Goal: Transaction & Acquisition: Purchase product/service

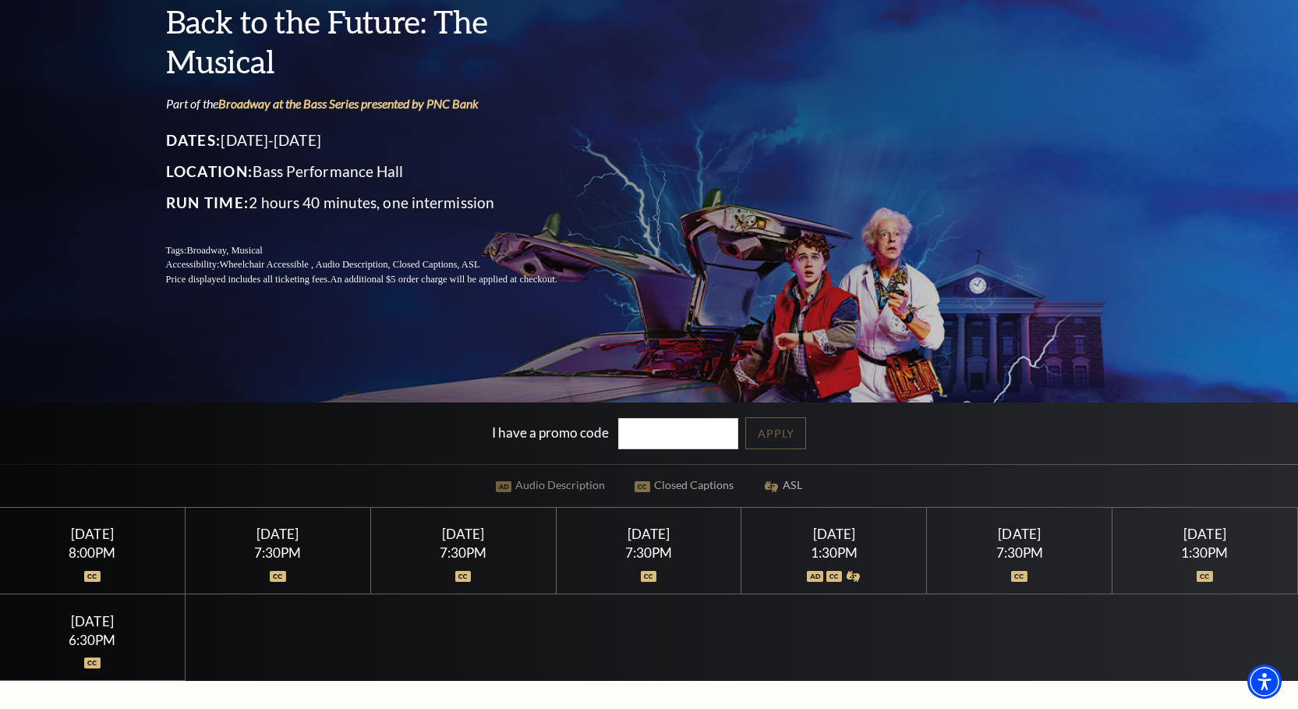
scroll to position [156, 0]
click at [691, 427] on input "I have a promo code" at bounding box center [678, 433] width 120 height 32
paste input "YTSOEEEFSGYEAE"
click at [800, 433] on link "Apply" at bounding box center [775, 432] width 61 height 32
click at [701, 423] on input "YTSOEEEFSGYEAE" at bounding box center [678, 433] width 120 height 32
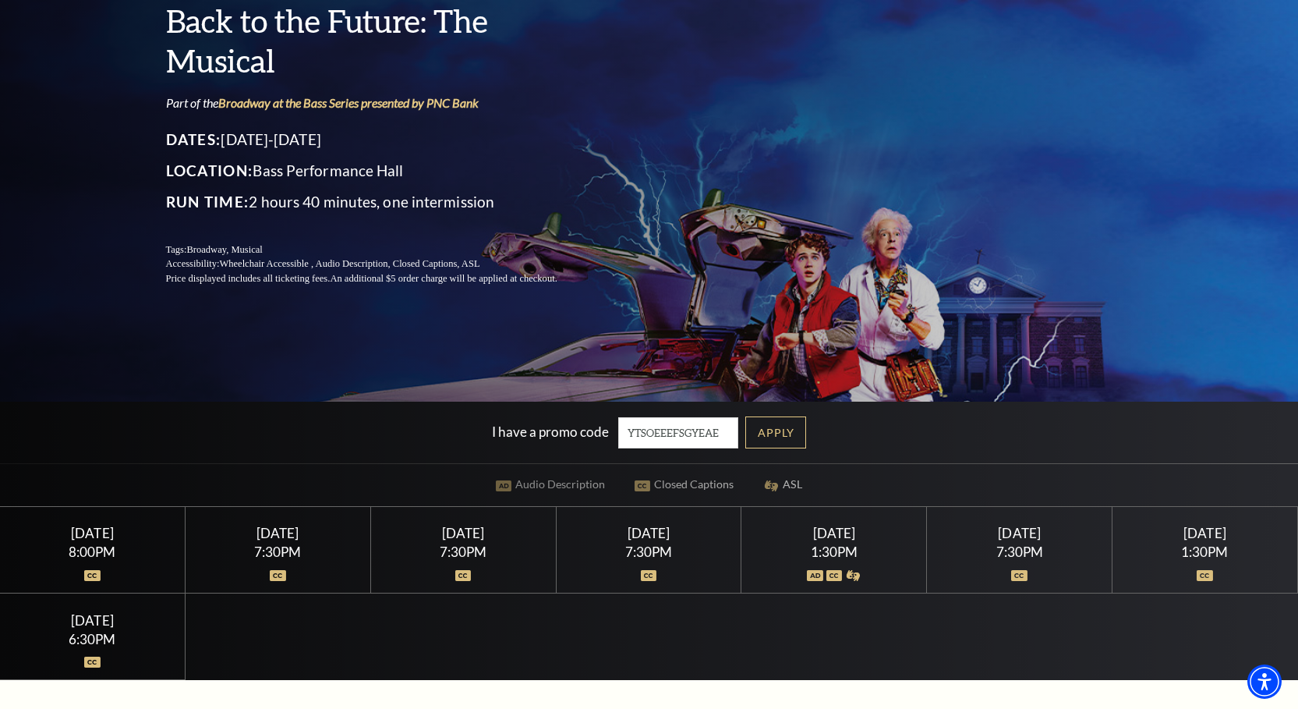
click at [702, 424] on input "YTSOEEEFSGYEAE" at bounding box center [678, 433] width 120 height 32
paste input "WINTER"
type input "WINTER"
click at [802, 430] on link "Apply" at bounding box center [775, 432] width 61 height 32
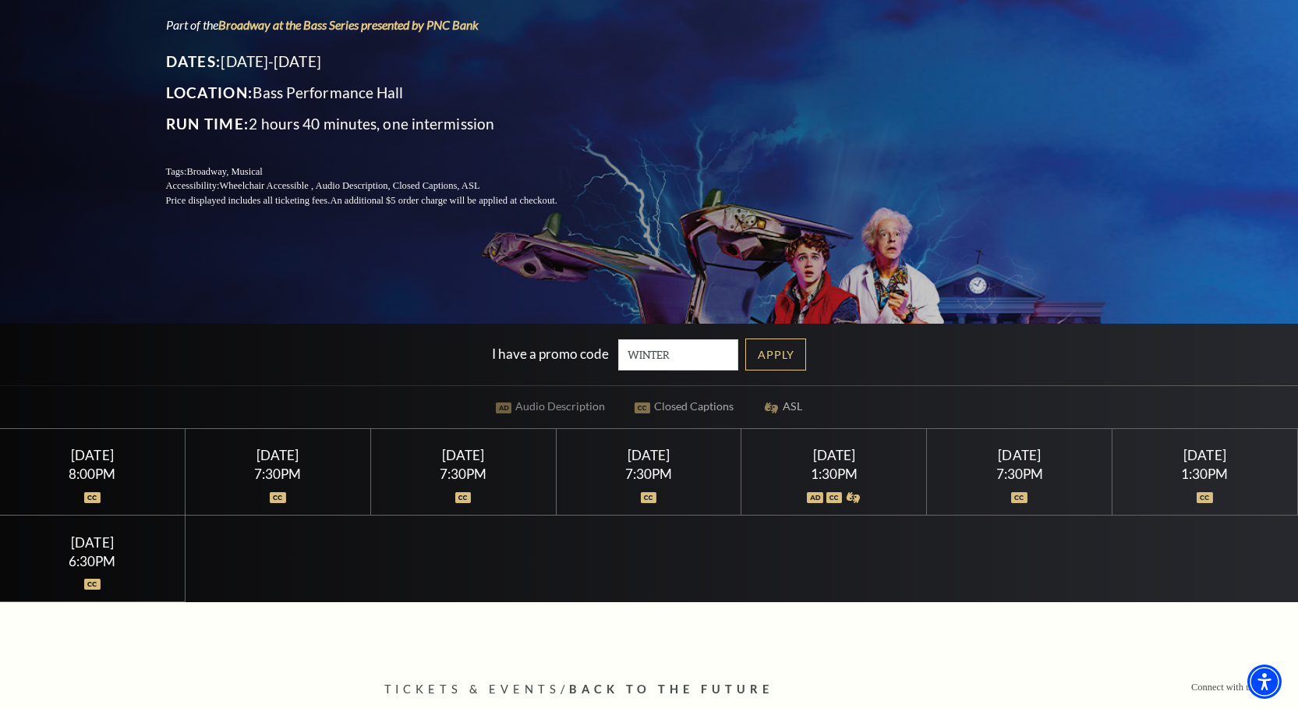
scroll to position [0, 0]
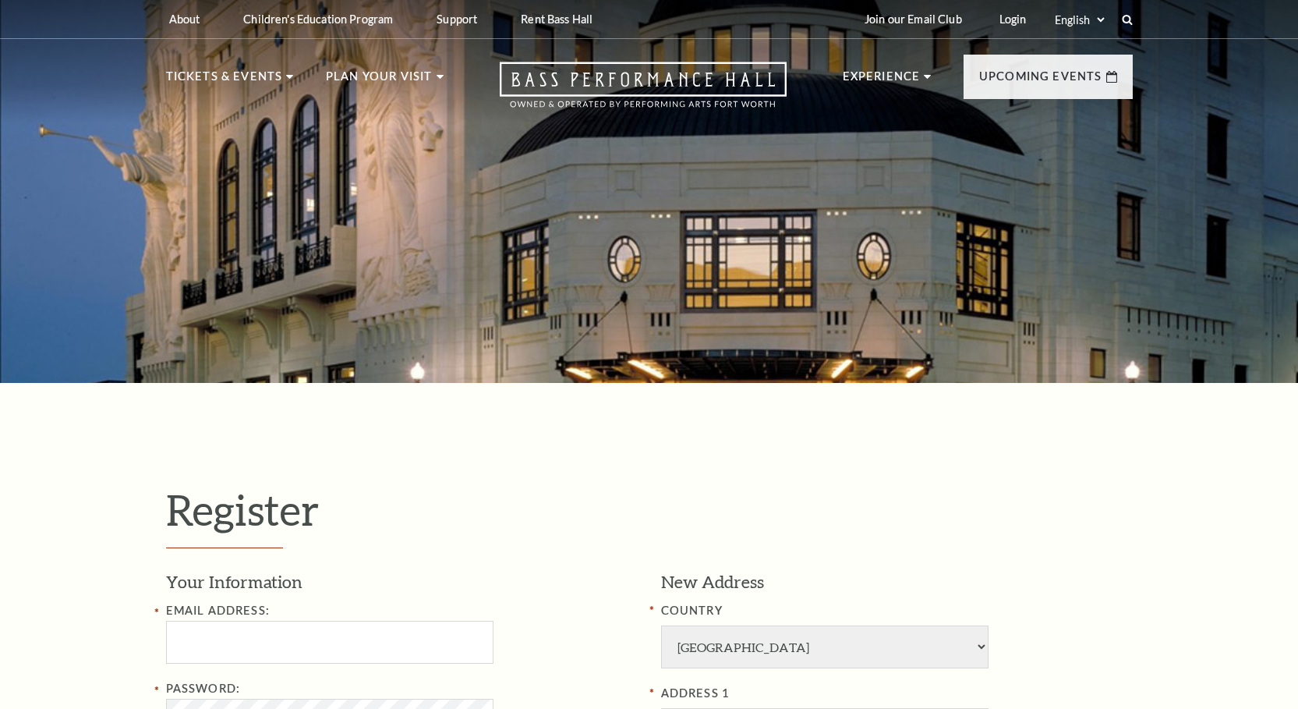
select select "1"
select select "TX"
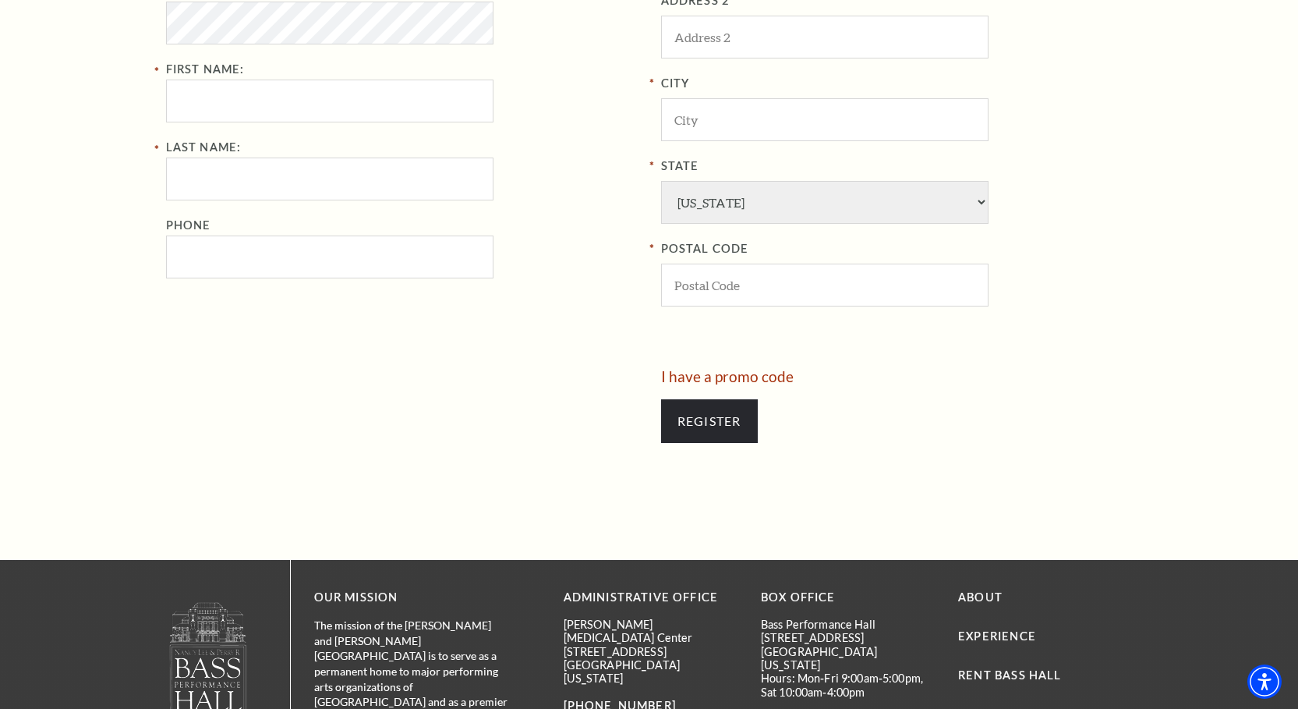
scroll to position [780, 0]
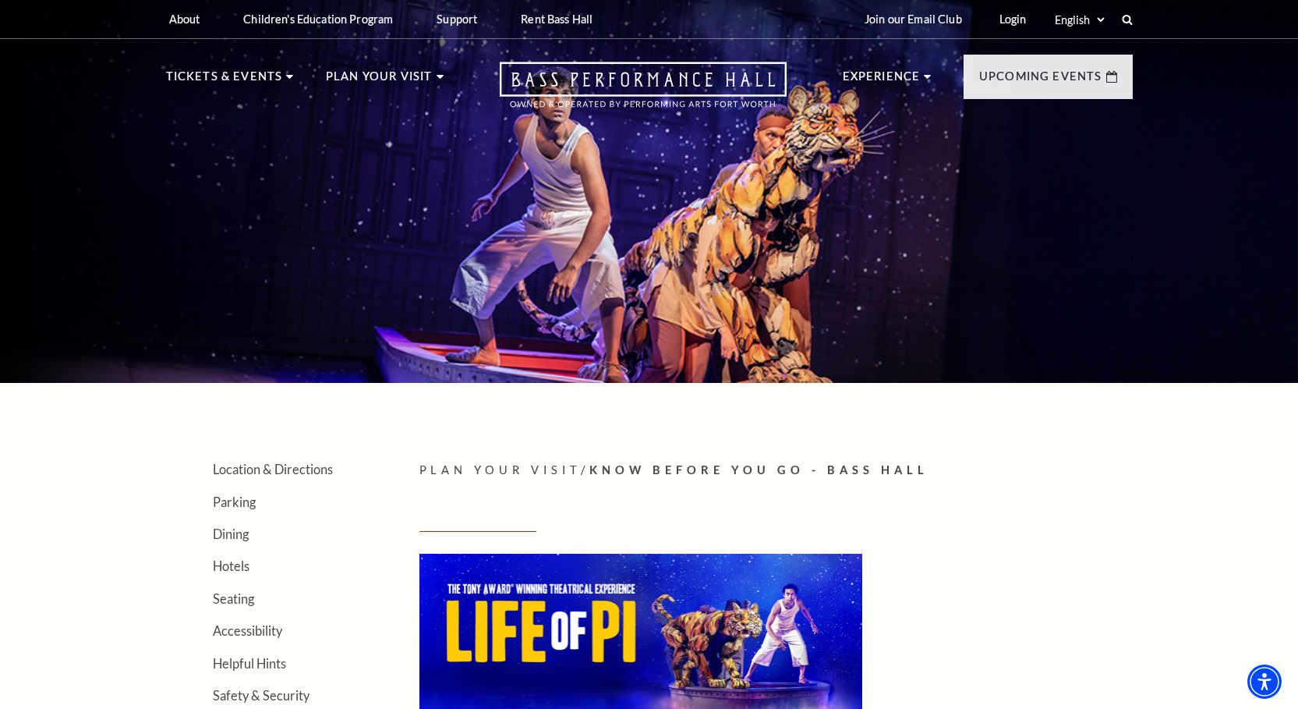
drag, startPoint x: 432, startPoint y: 472, endPoint x: 392, endPoint y: 156, distance: 318.3
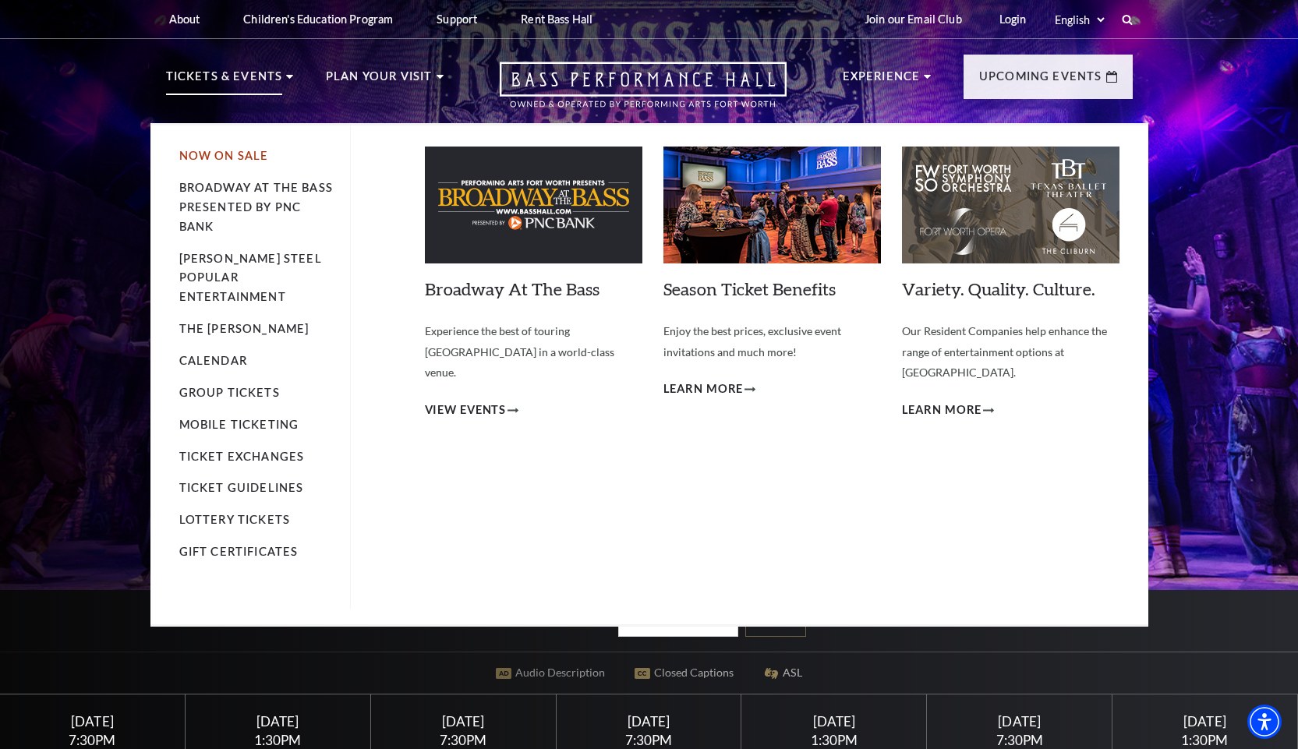
click at [245, 150] on link "Now On Sale" at bounding box center [224, 155] width 90 height 13
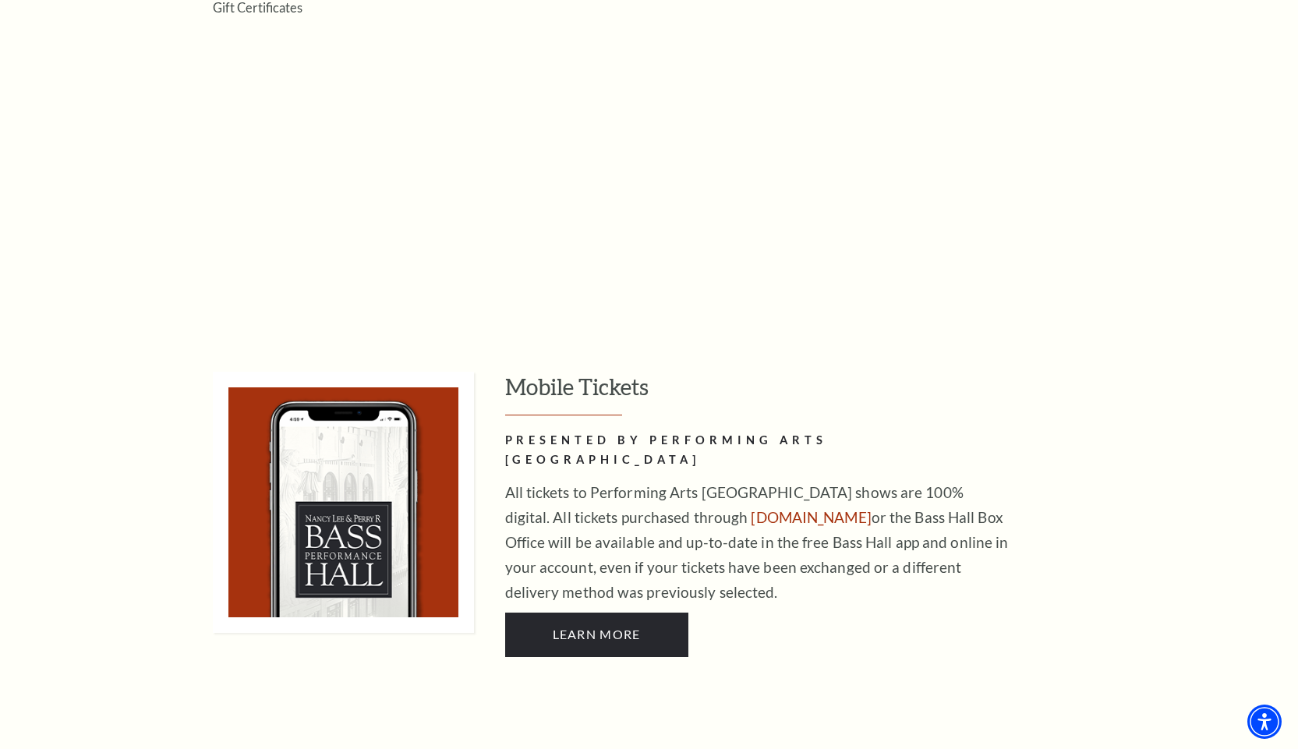
scroll to position [1326, 0]
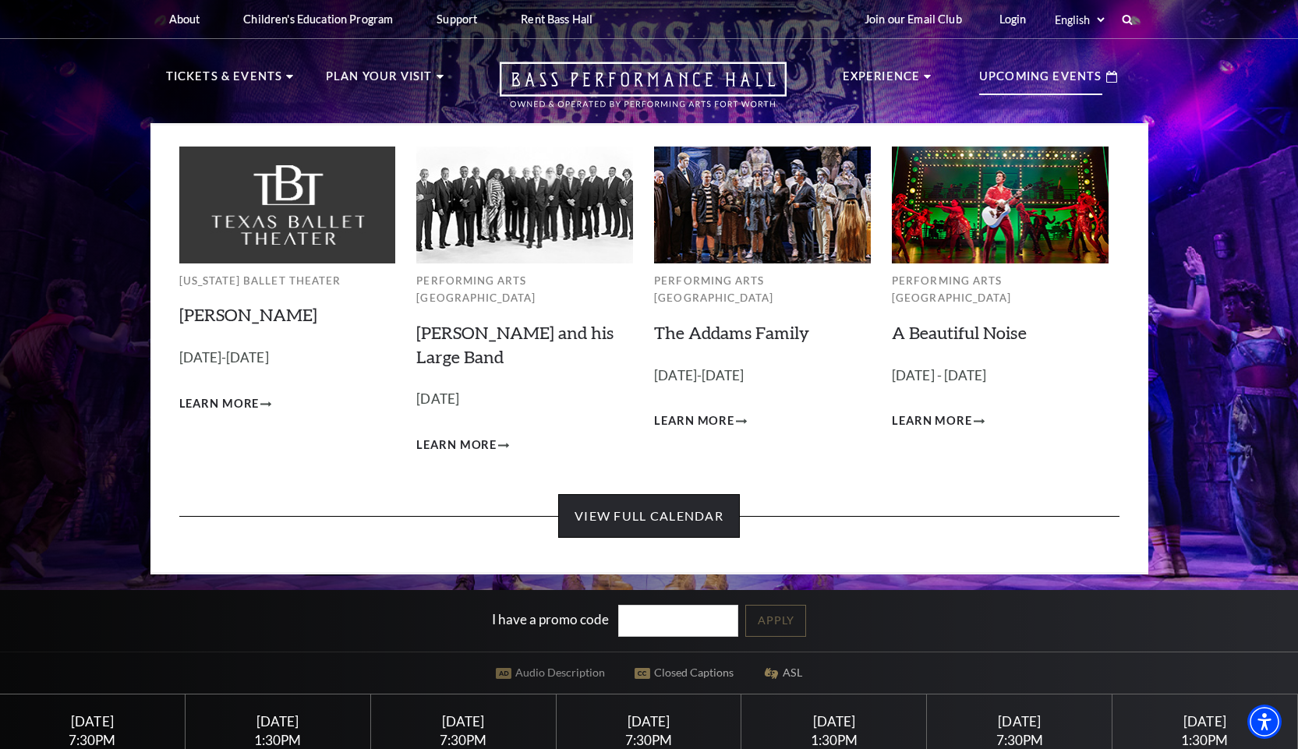
click at [679, 497] on link "View Full Calendar" at bounding box center [649, 516] width 182 height 44
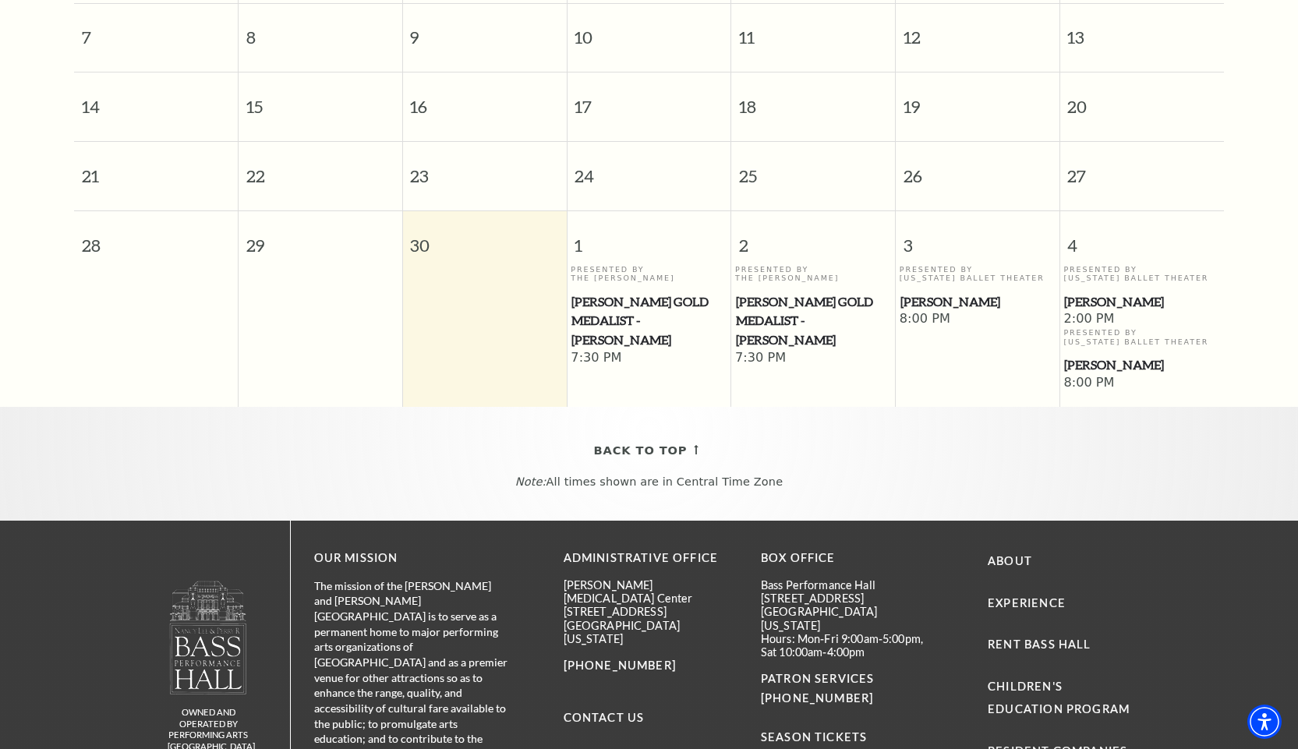
scroll to position [528, 0]
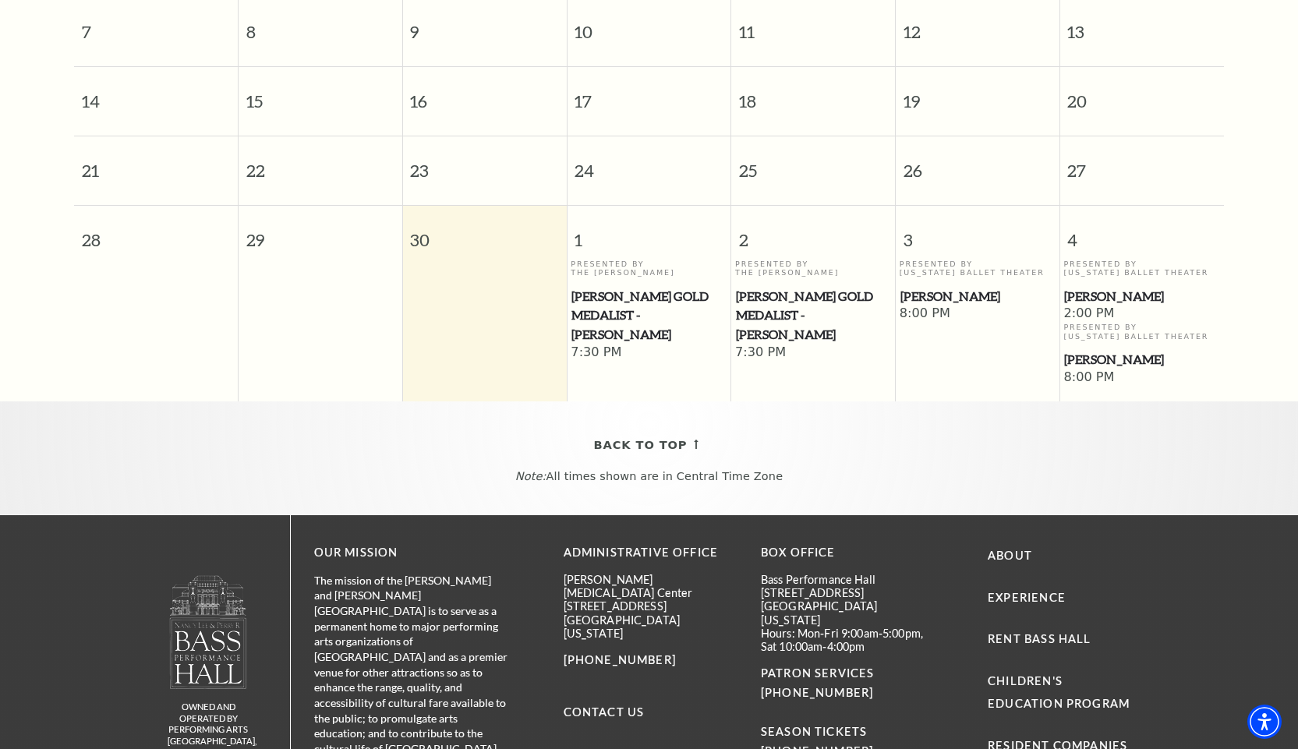
click at [1103, 350] on span "[PERSON_NAME]" at bounding box center [1141, 359] width 155 height 19
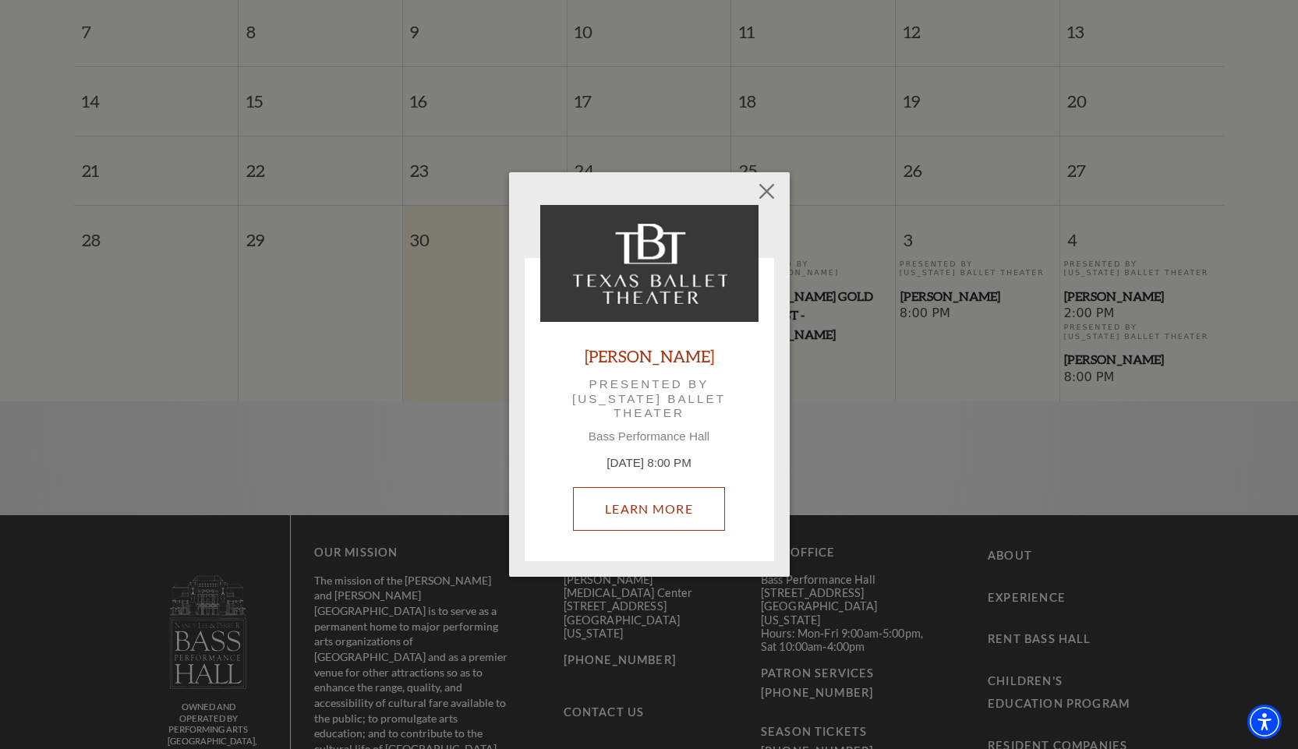
click at [665, 499] on link "Learn More" at bounding box center [649, 509] width 152 height 44
